Goal: Task Accomplishment & Management: Use online tool/utility

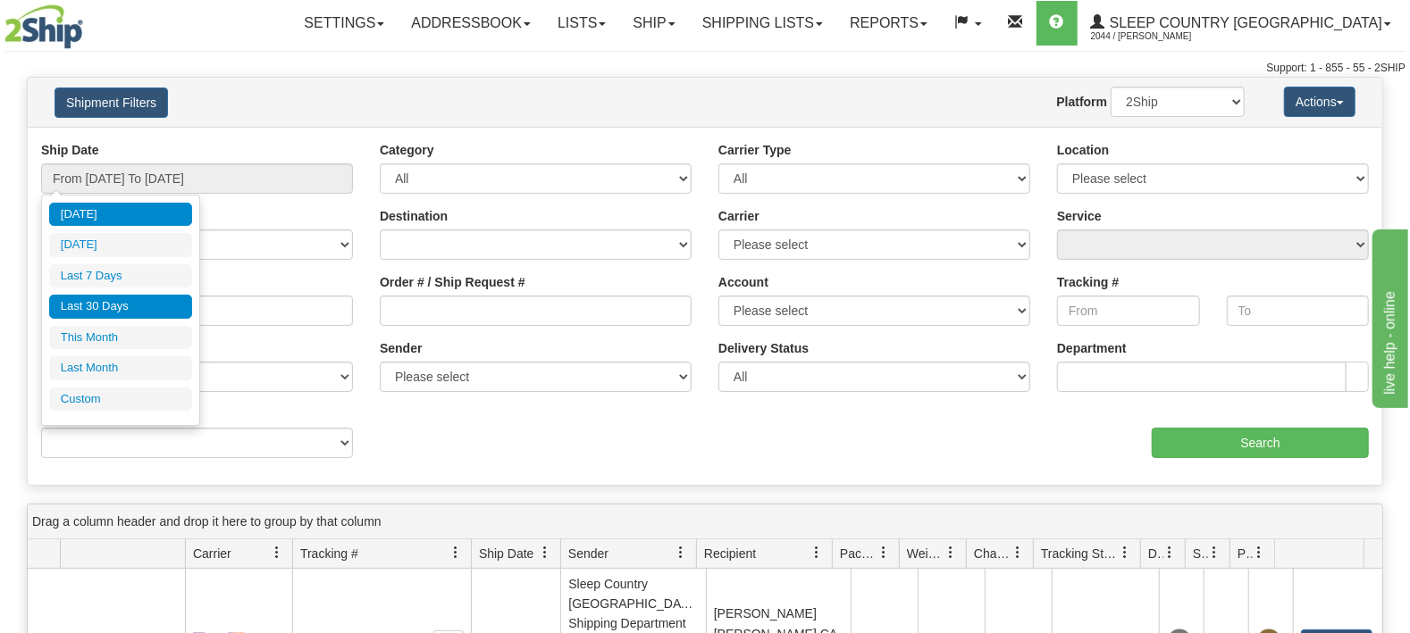
click at [101, 306] on li "Last 30 Days" at bounding box center [120, 307] width 143 height 24
type input "From 08/27/2025 To 09/25/2025"
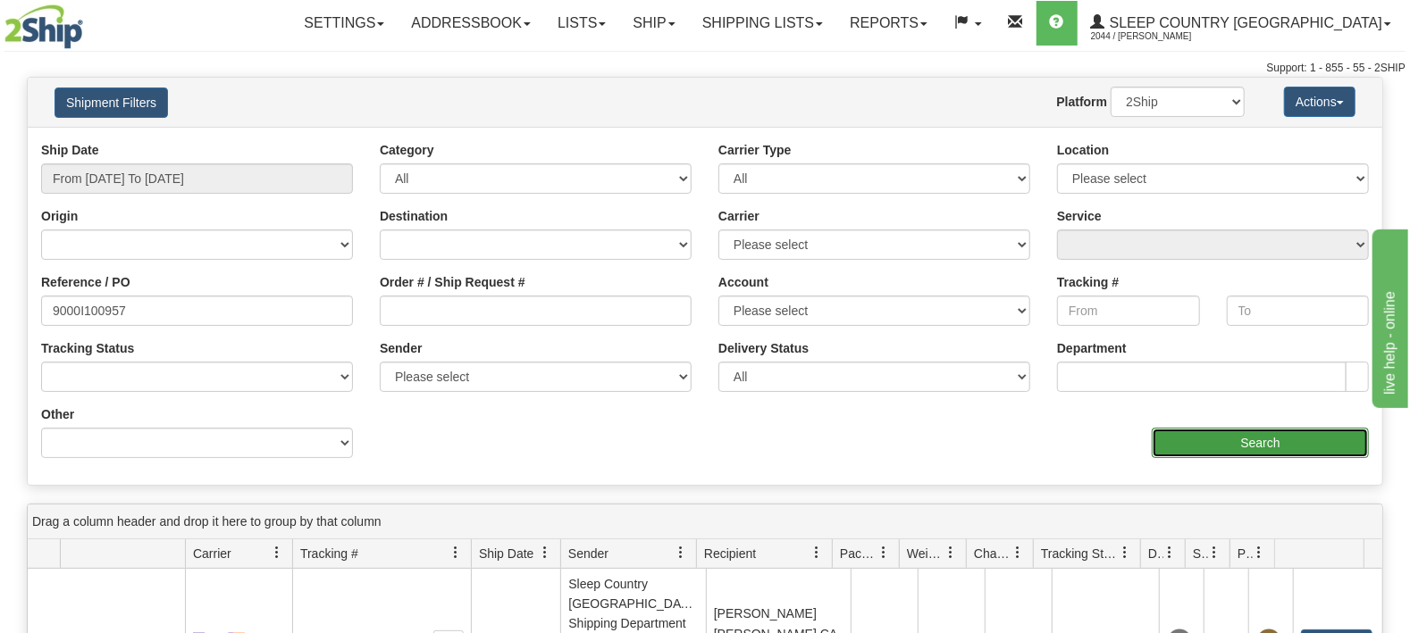
click at [1220, 441] on input "Search" at bounding box center [1260, 443] width 217 height 30
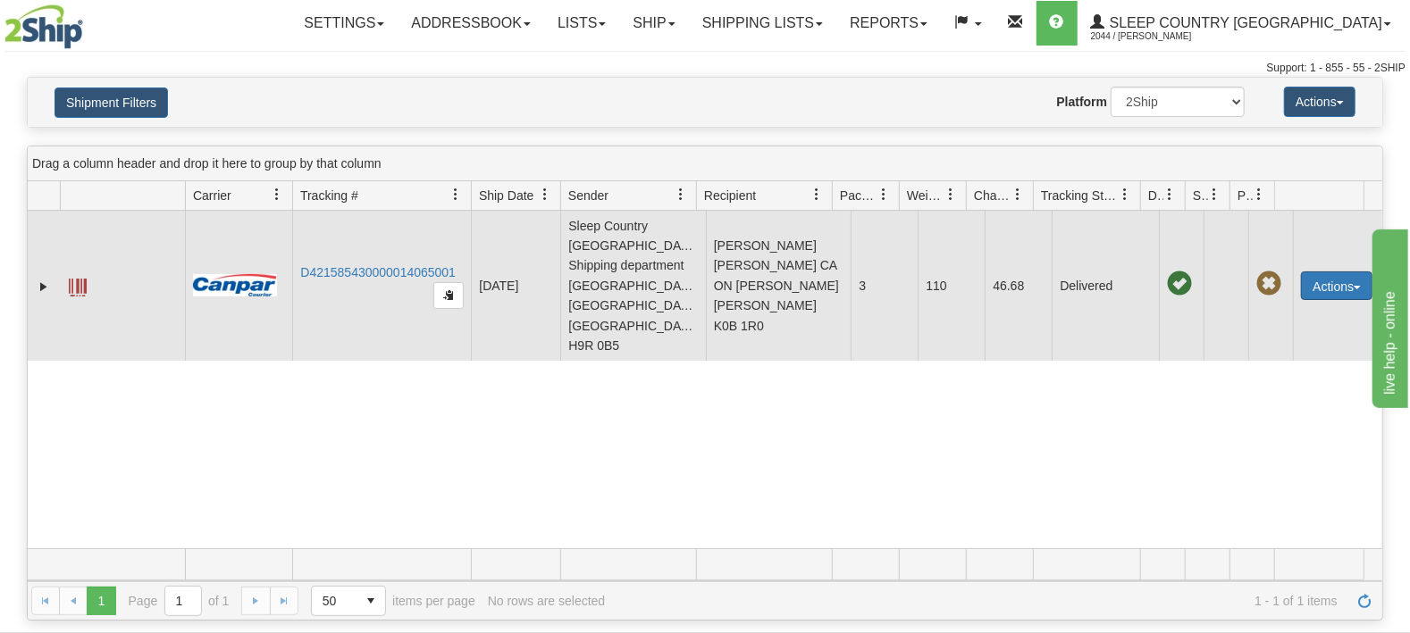
click at [1302, 280] on button "Actions" at bounding box center [1336, 286] width 71 height 29
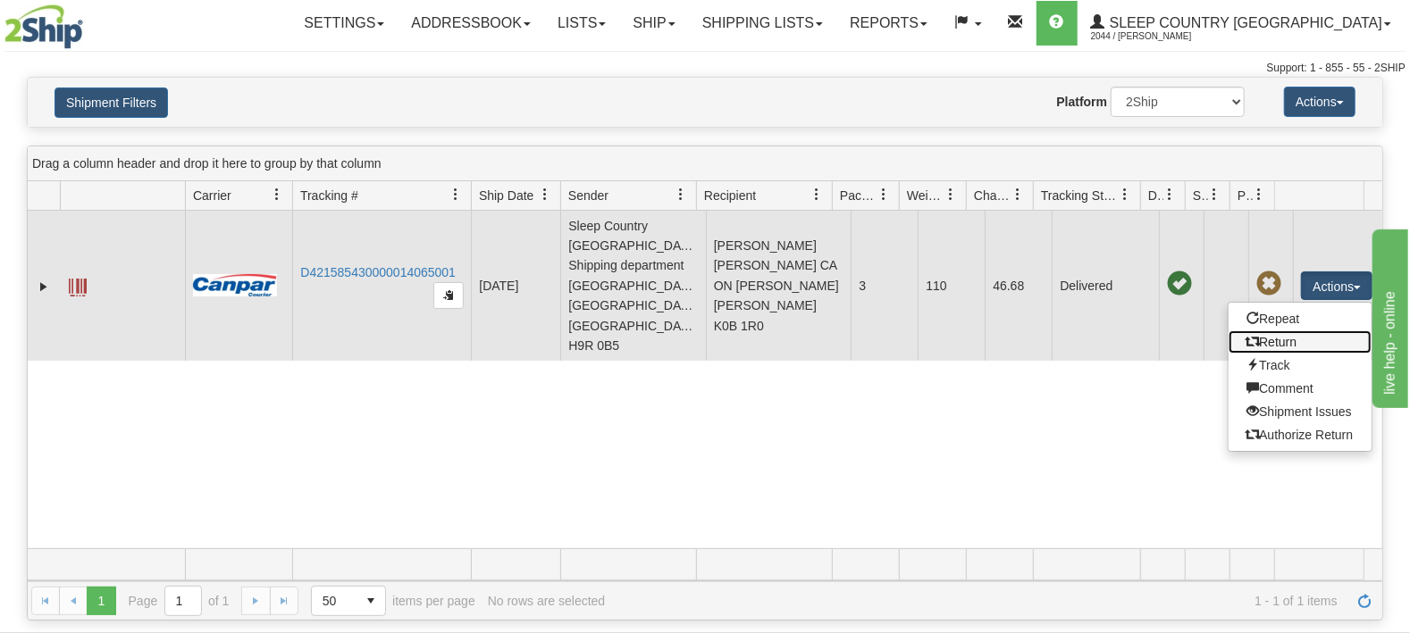
click at [1258, 331] on link "Return" at bounding box center [1299, 342] width 143 height 23
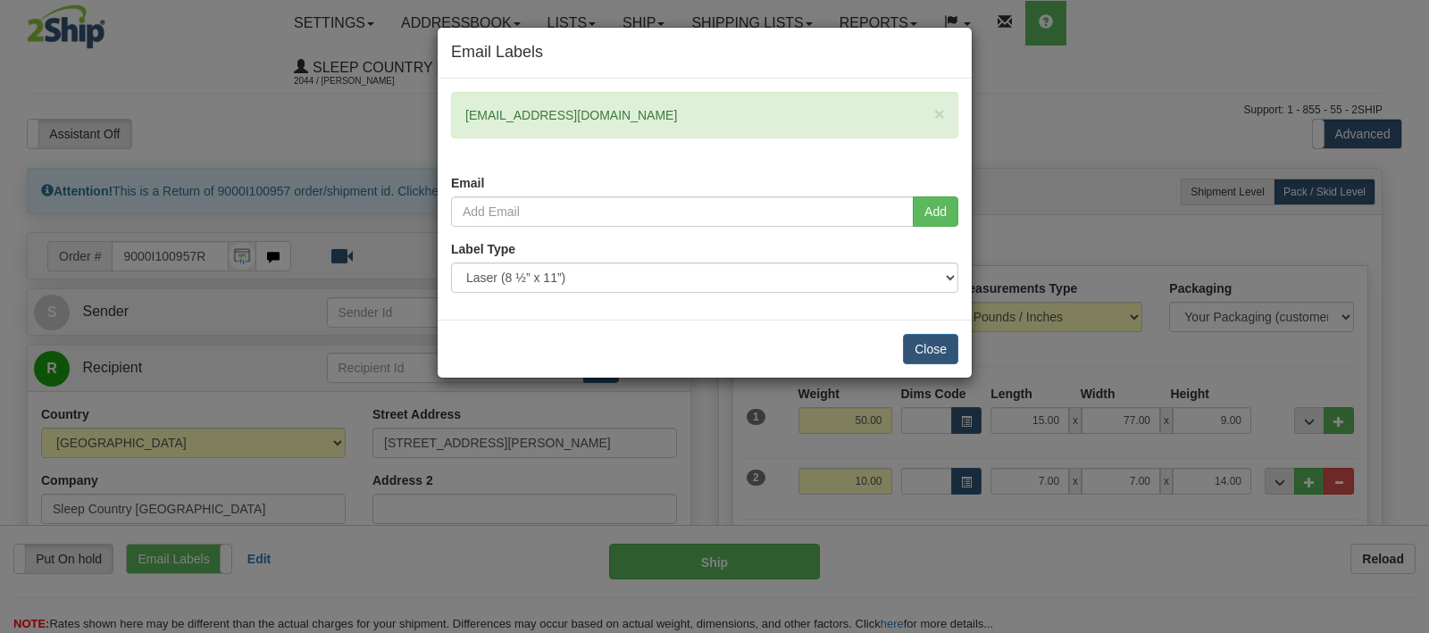
drag, startPoint x: 622, startPoint y: 114, endPoint x: 454, endPoint y: 117, distance: 168.0
click at [454, 117] on div "× [EMAIL_ADDRESS][DOMAIN_NAME]" at bounding box center [704, 115] width 507 height 46
copy div "[EMAIL_ADDRESS][DOMAIN_NAME]"
click at [932, 342] on button "Close" at bounding box center [930, 349] width 55 height 30
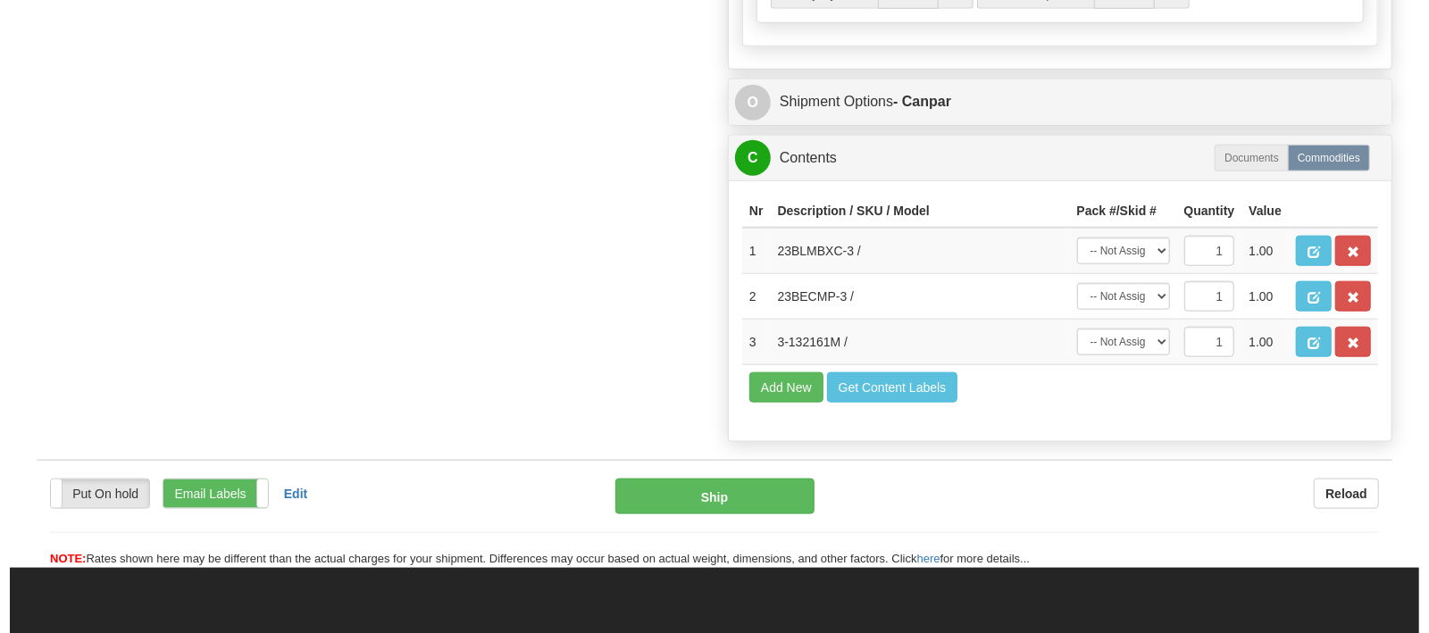
scroll to position [1126, 0]
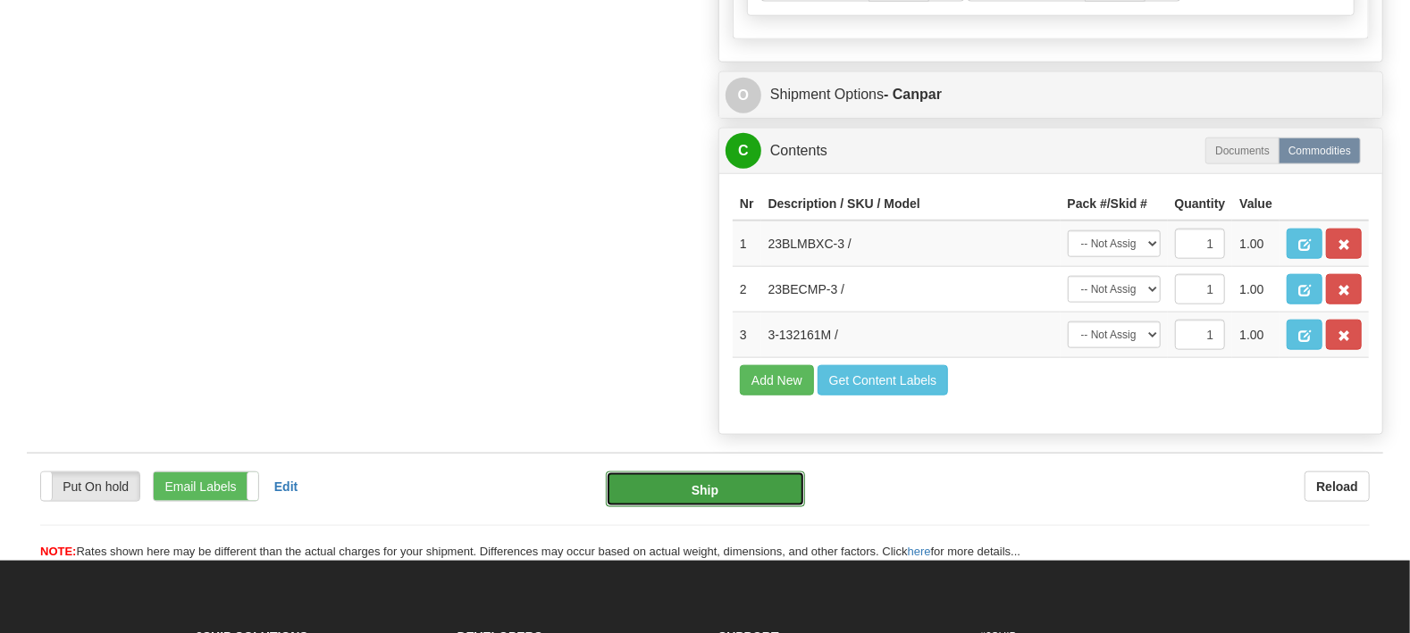
click at [691, 472] on button "Ship" at bounding box center [705, 490] width 199 height 36
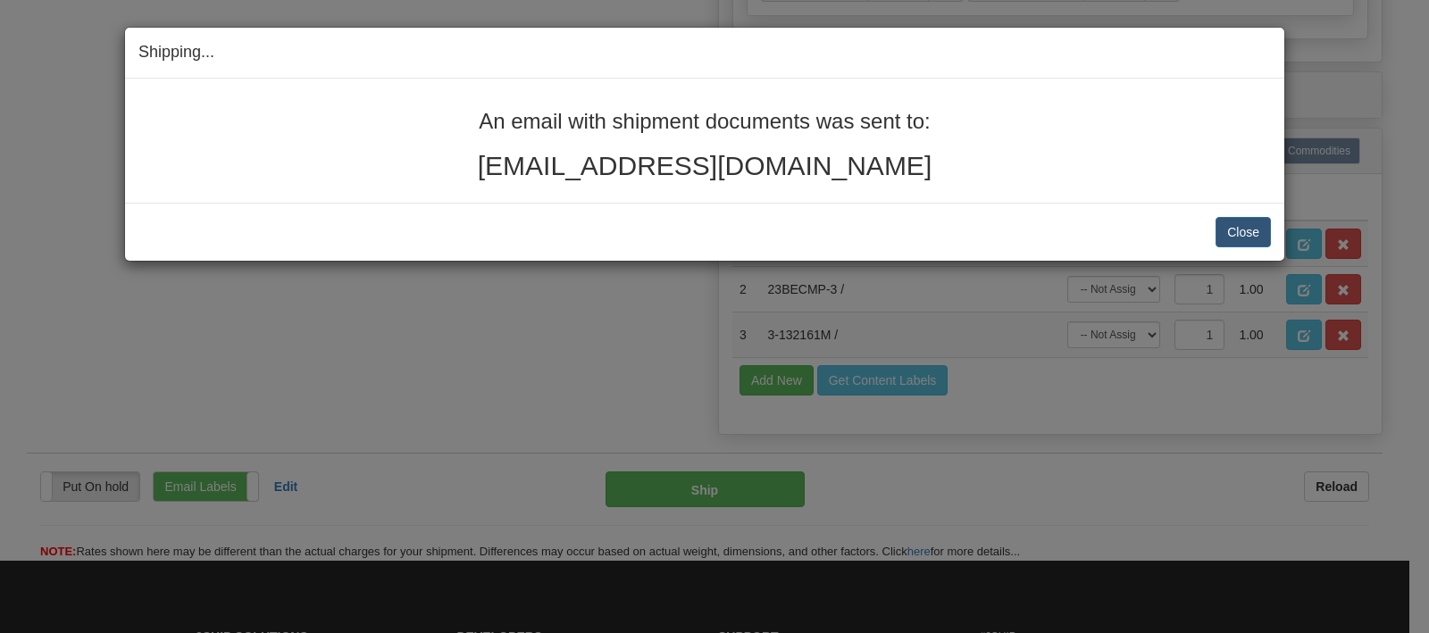
drag, startPoint x: 869, startPoint y: 155, endPoint x: 455, endPoint y: 91, distance: 419.3
click at [455, 91] on div "An email with shipment documents was sent to: [EMAIL_ADDRESS][DOMAIN_NAME]" at bounding box center [705, 141] width 1160 height 124
copy div "An email with shipment documents was sent to: [EMAIL_ADDRESS][DOMAIN_NAME]"
click at [1245, 228] on button "Close" at bounding box center [1243, 232] width 55 height 30
